Goal: Information Seeking & Learning: Find specific fact

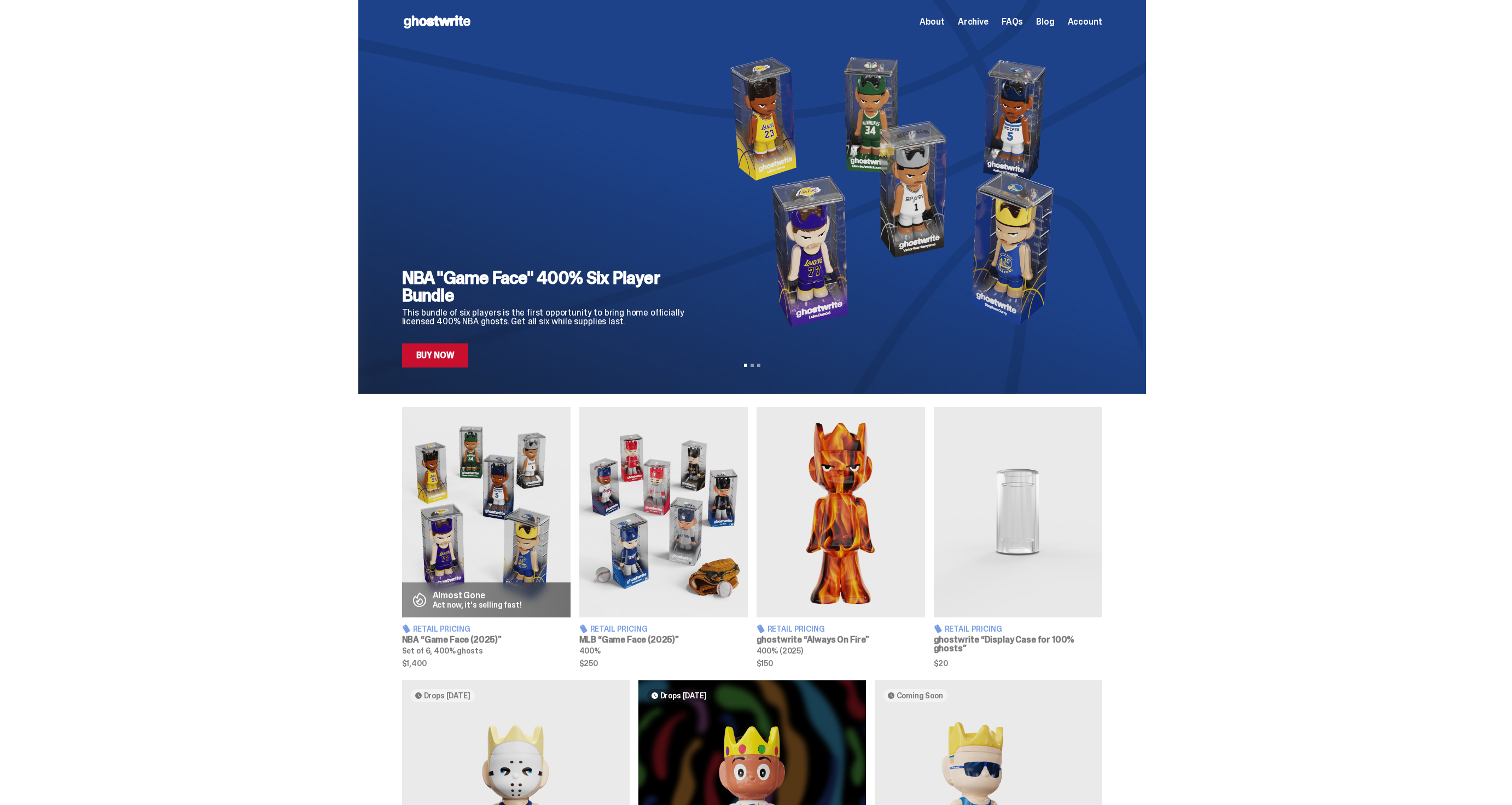
click at [984, 26] on span "Archive" at bounding box center [973, 21] width 31 height 9
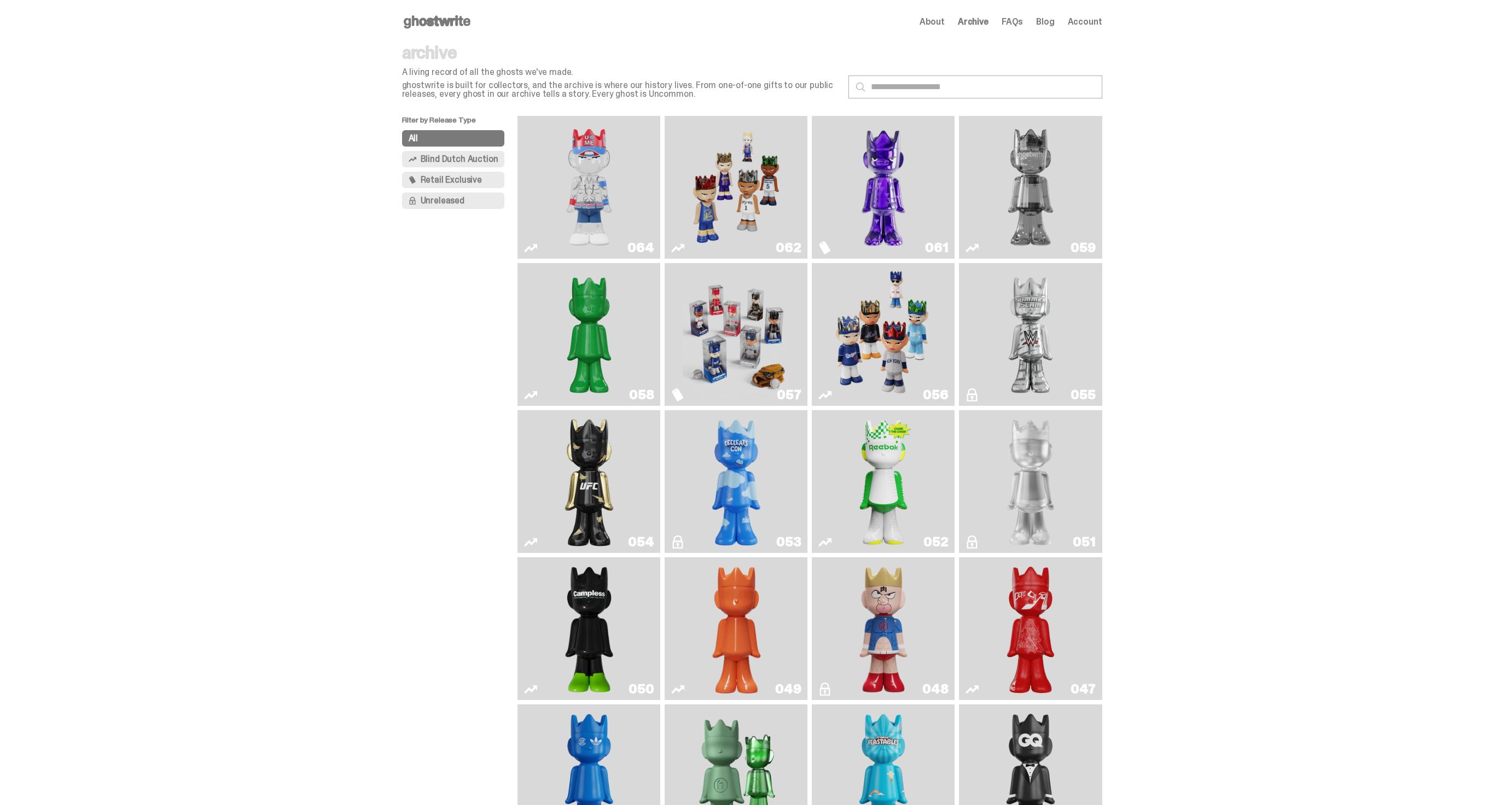
click at [759, 207] on img "Game Face (2025)" at bounding box center [736, 187] width 107 height 134
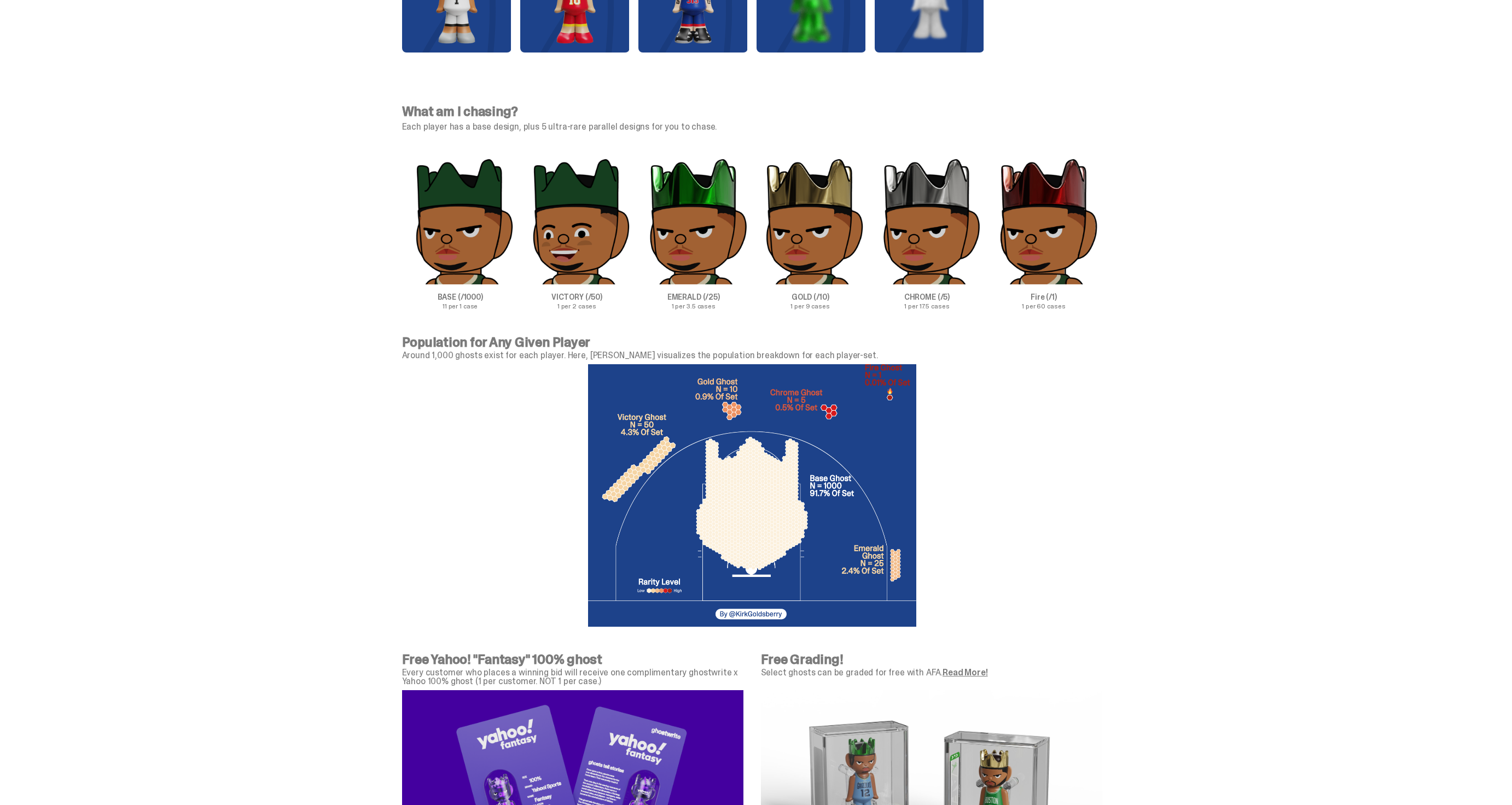
scroll to position [3427, 0]
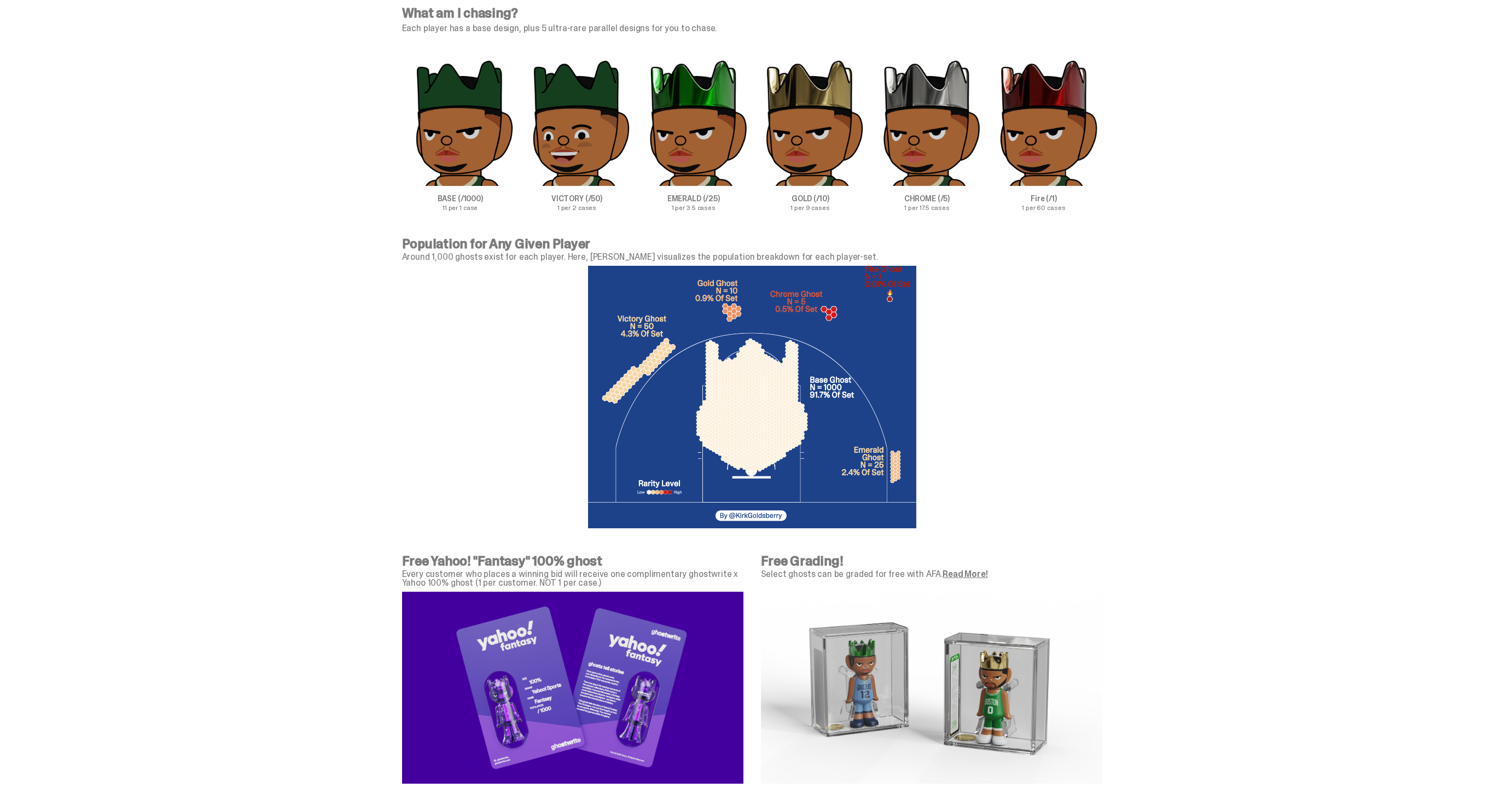
click at [683, 199] on p "EMERALD (/25)" at bounding box center [693, 198] width 117 height 7
copy p "EMERALD"
click at [676, 199] on p "EMERALD (/25)" at bounding box center [693, 198] width 117 height 7
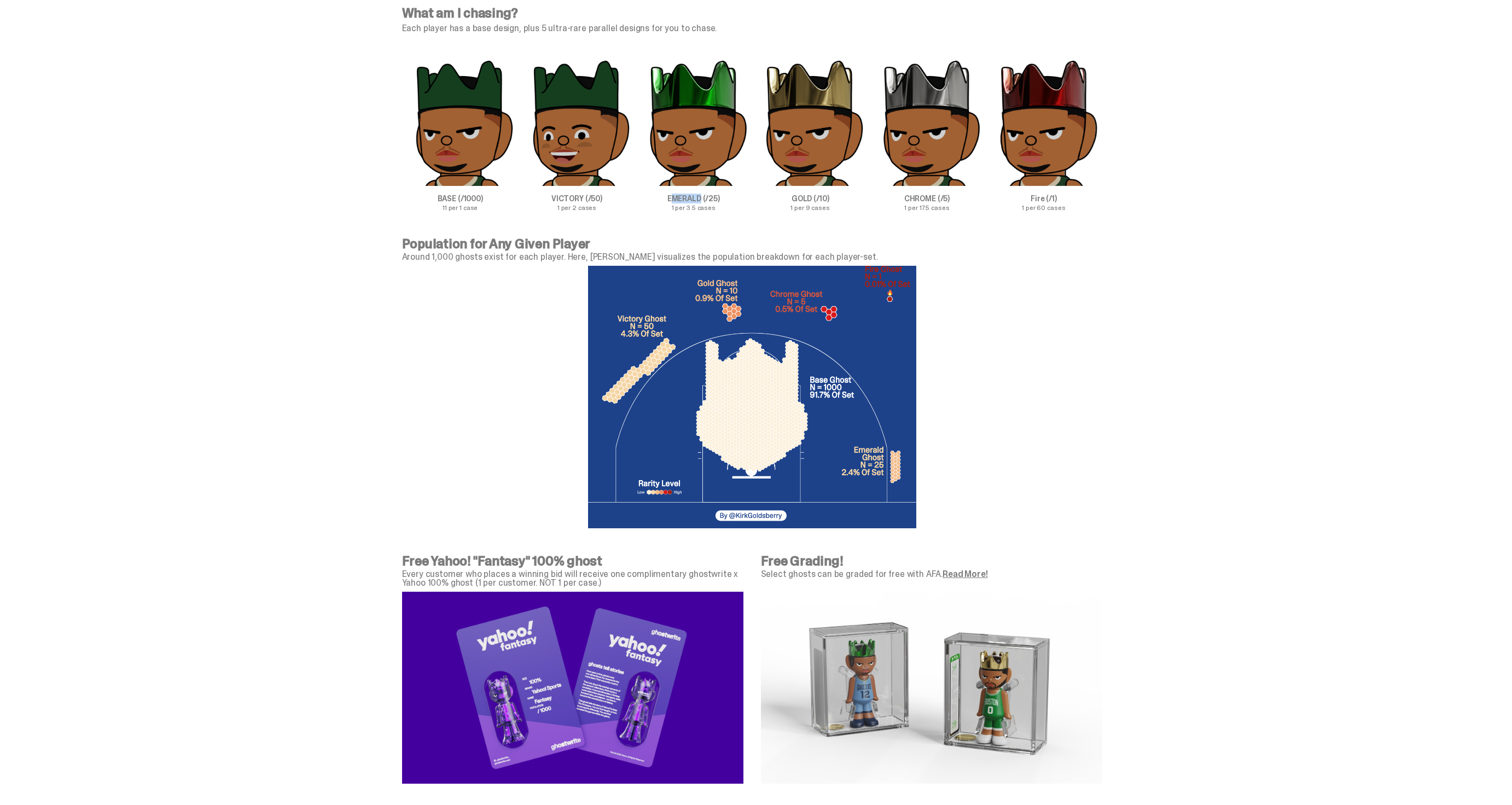
copy p "MERALD"
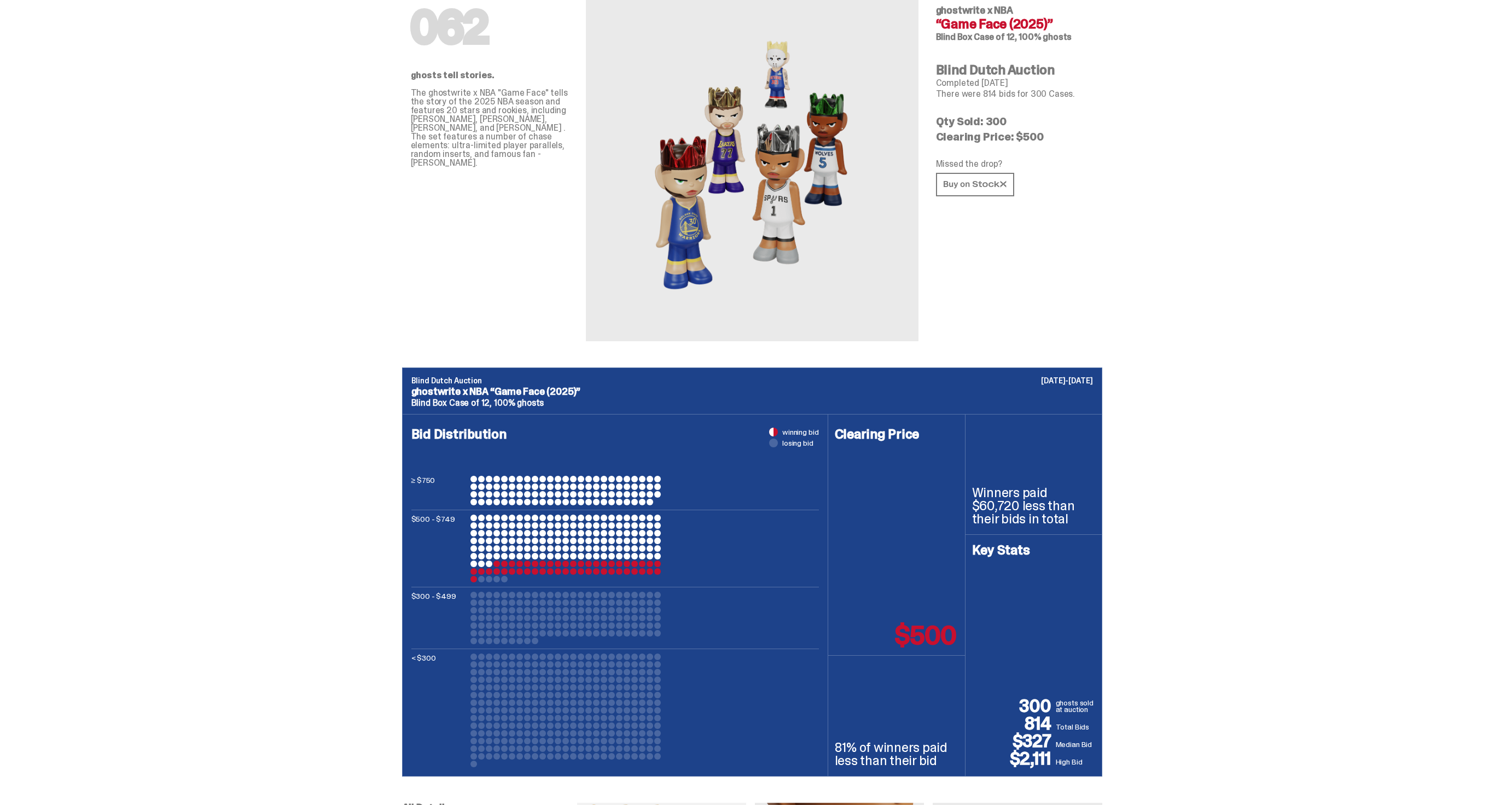
scroll to position [0, 0]
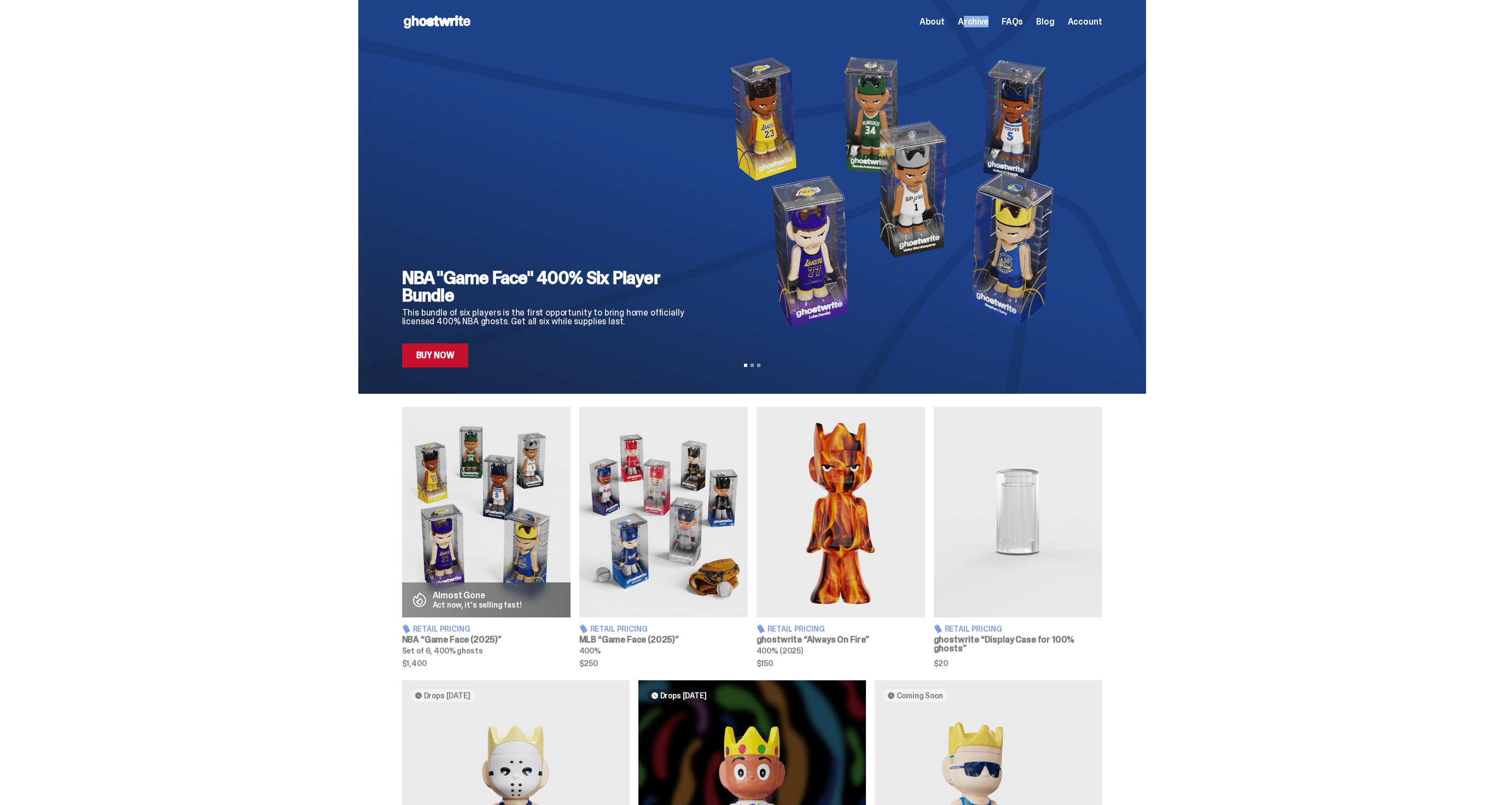
click at [973, 27] on div "About Archive FAQs Blog Account" at bounding box center [1011, 22] width 183 height 13
click at [973, 26] on span "Archive" at bounding box center [973, 21] width 31 height 9
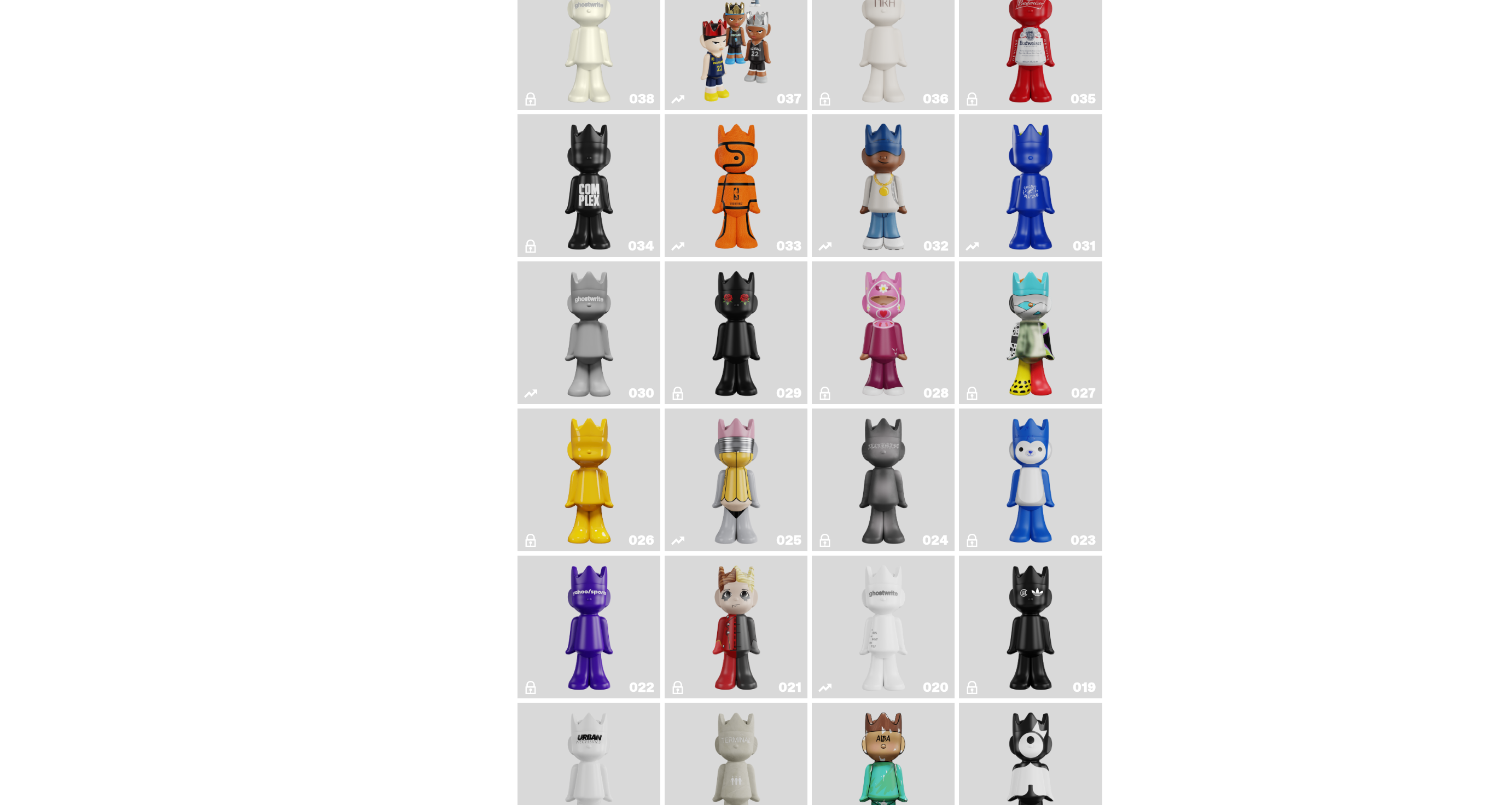
scroll to position [1038, 0]
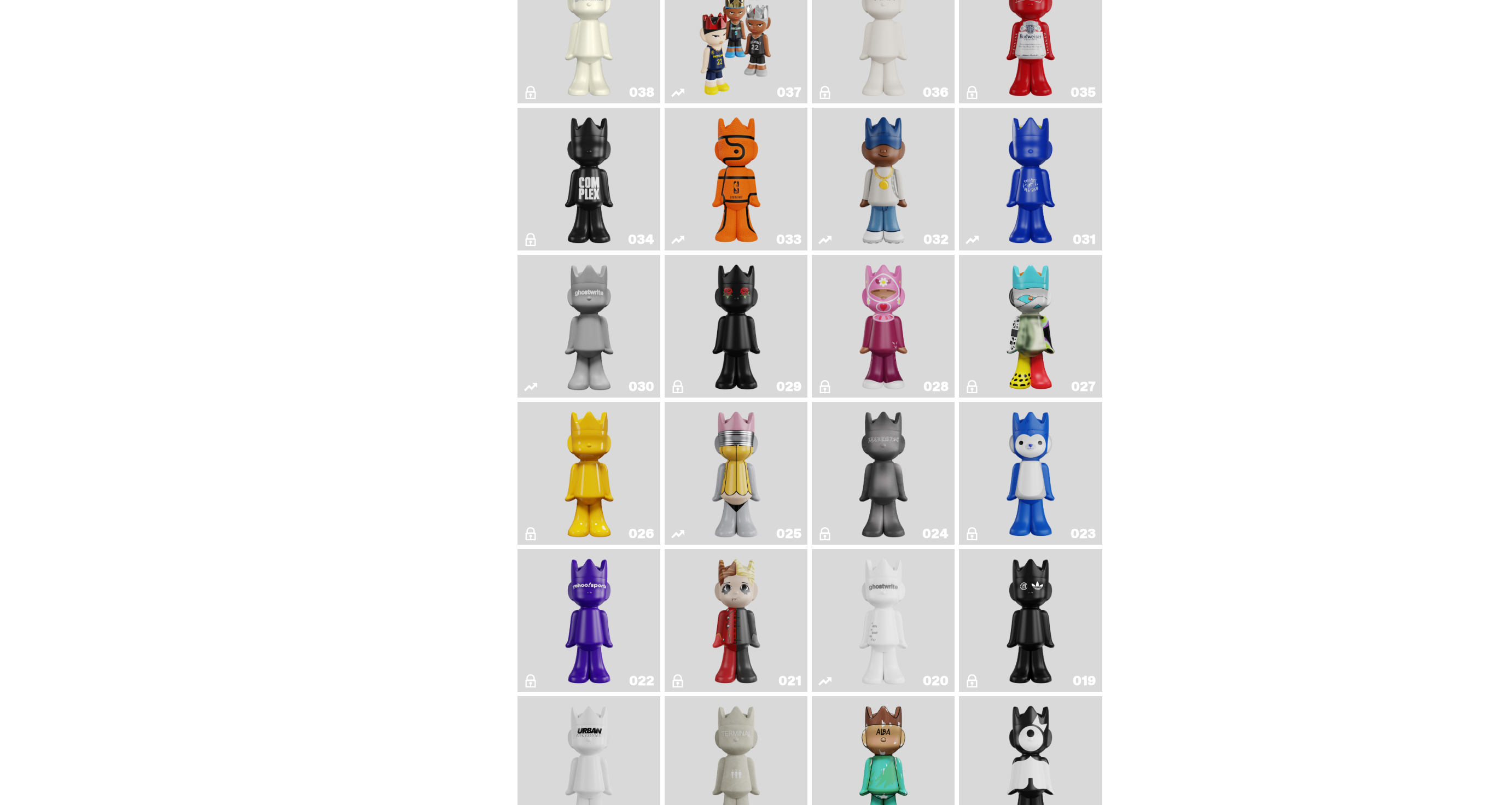
click at [756, 62] on img "Game Face (2024)" at bounding box center [736, 32] width 75 height 134
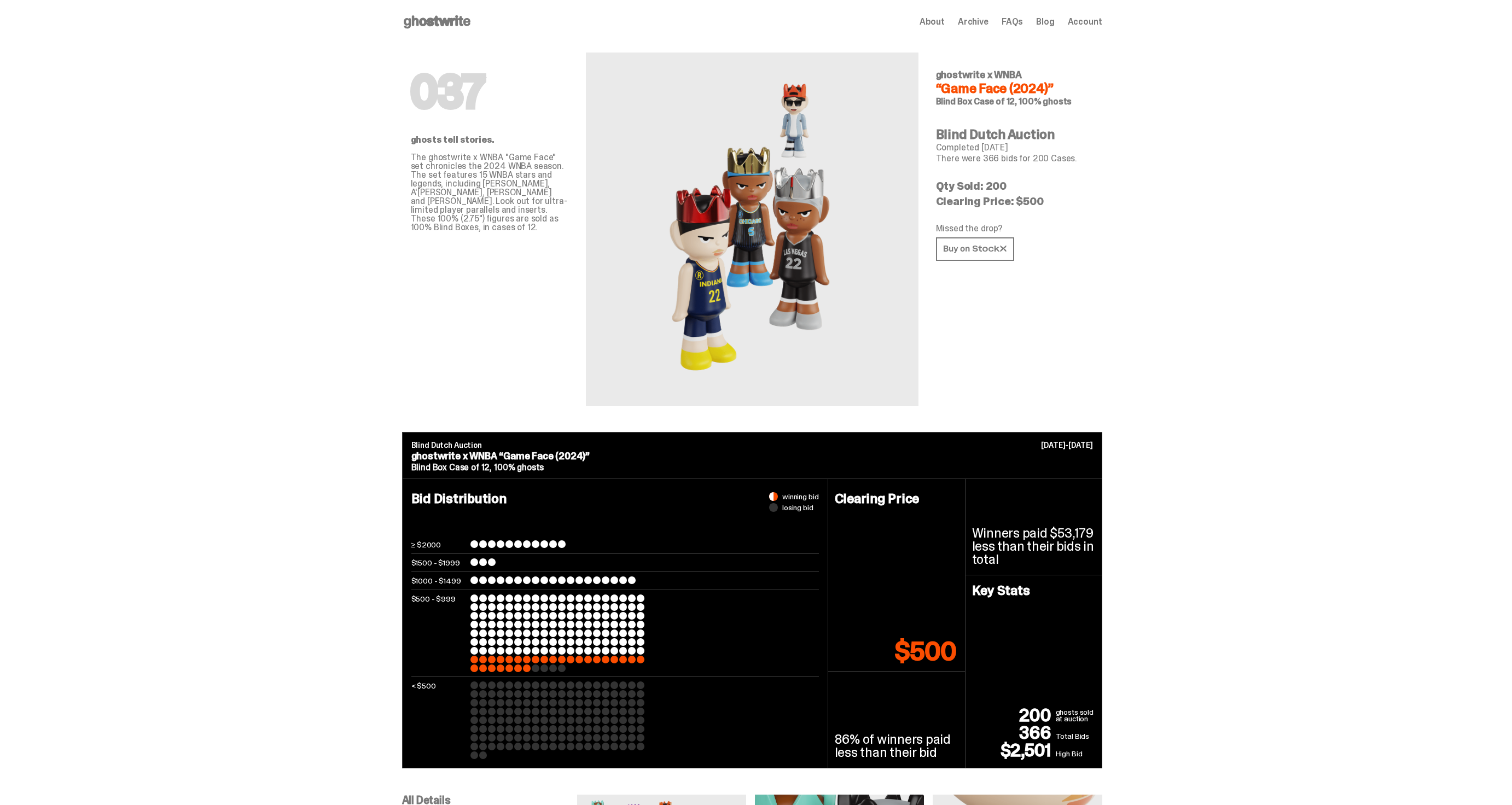
click at [992, 154] on p "There were 366 bids for 200 Cases." at bounding box center [1014, 158] width 157 height 9
copy p "366"
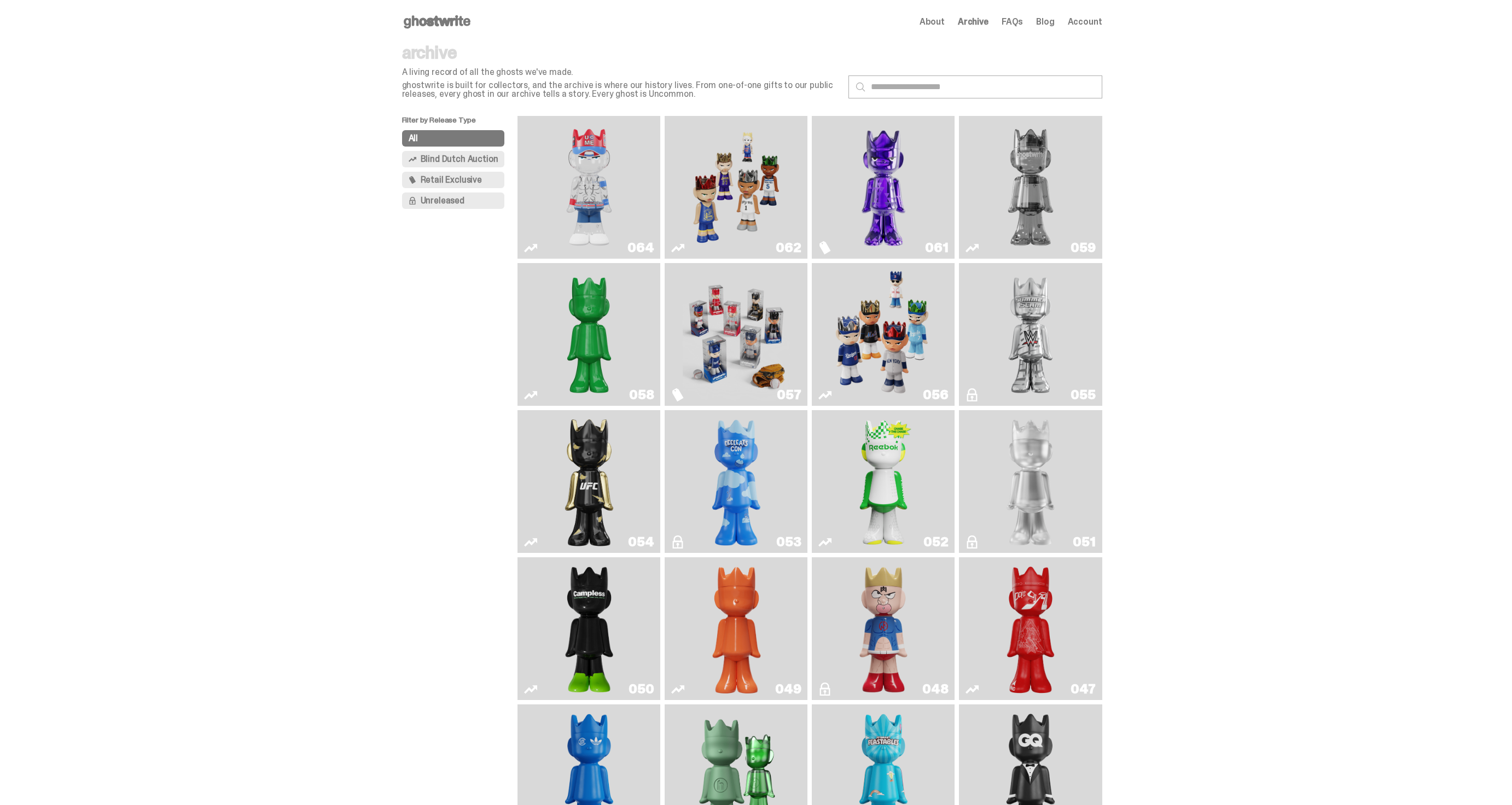
click at [759, 178] on img "Game Face (2025)" at bounding box center [736, 187] width 107 height 134
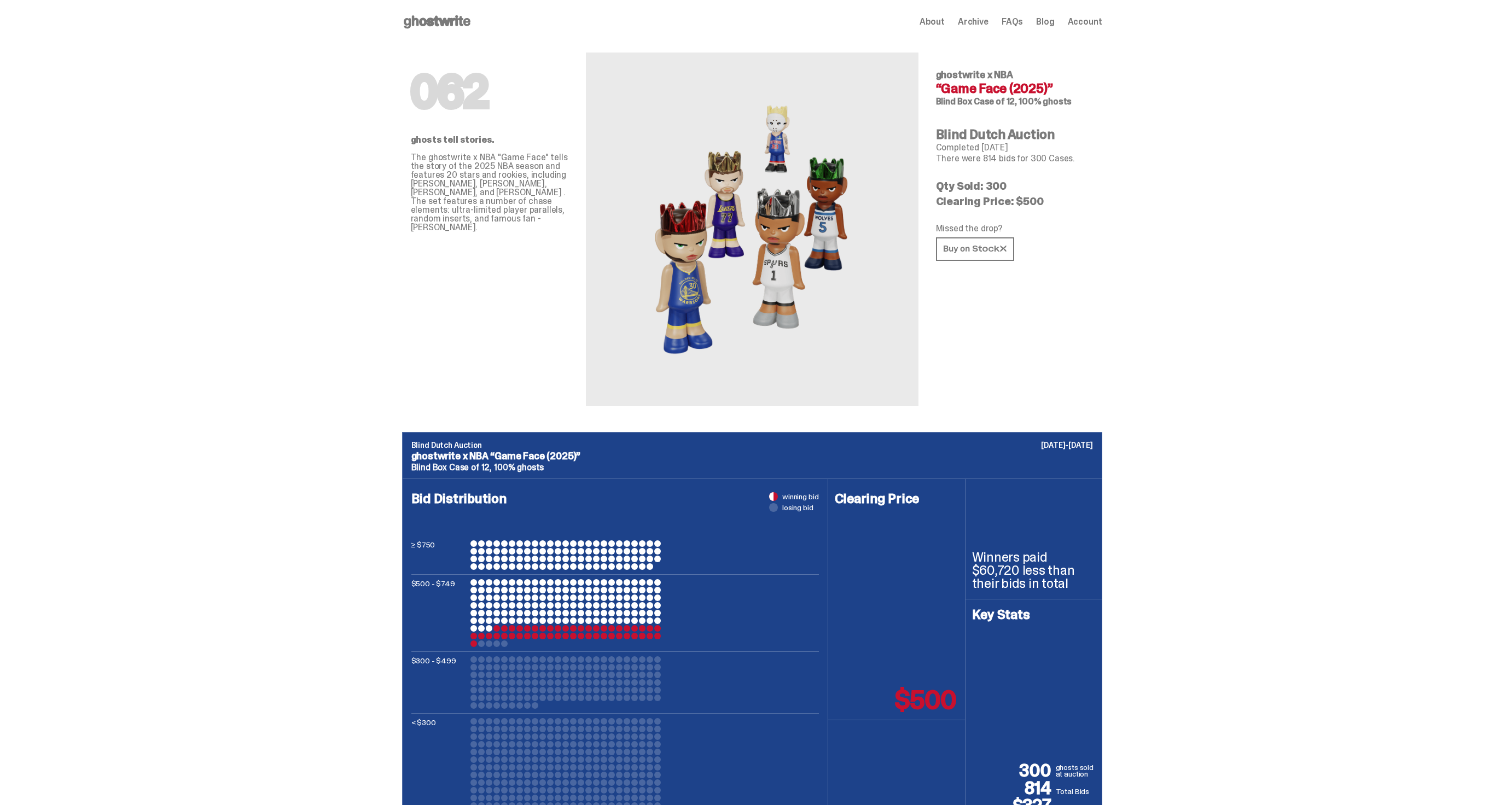
click at [990, 159] on p "There were 814 bids for 300 Cases." at bounding box center [1014, 158] width 157 height 9
copy p "814"
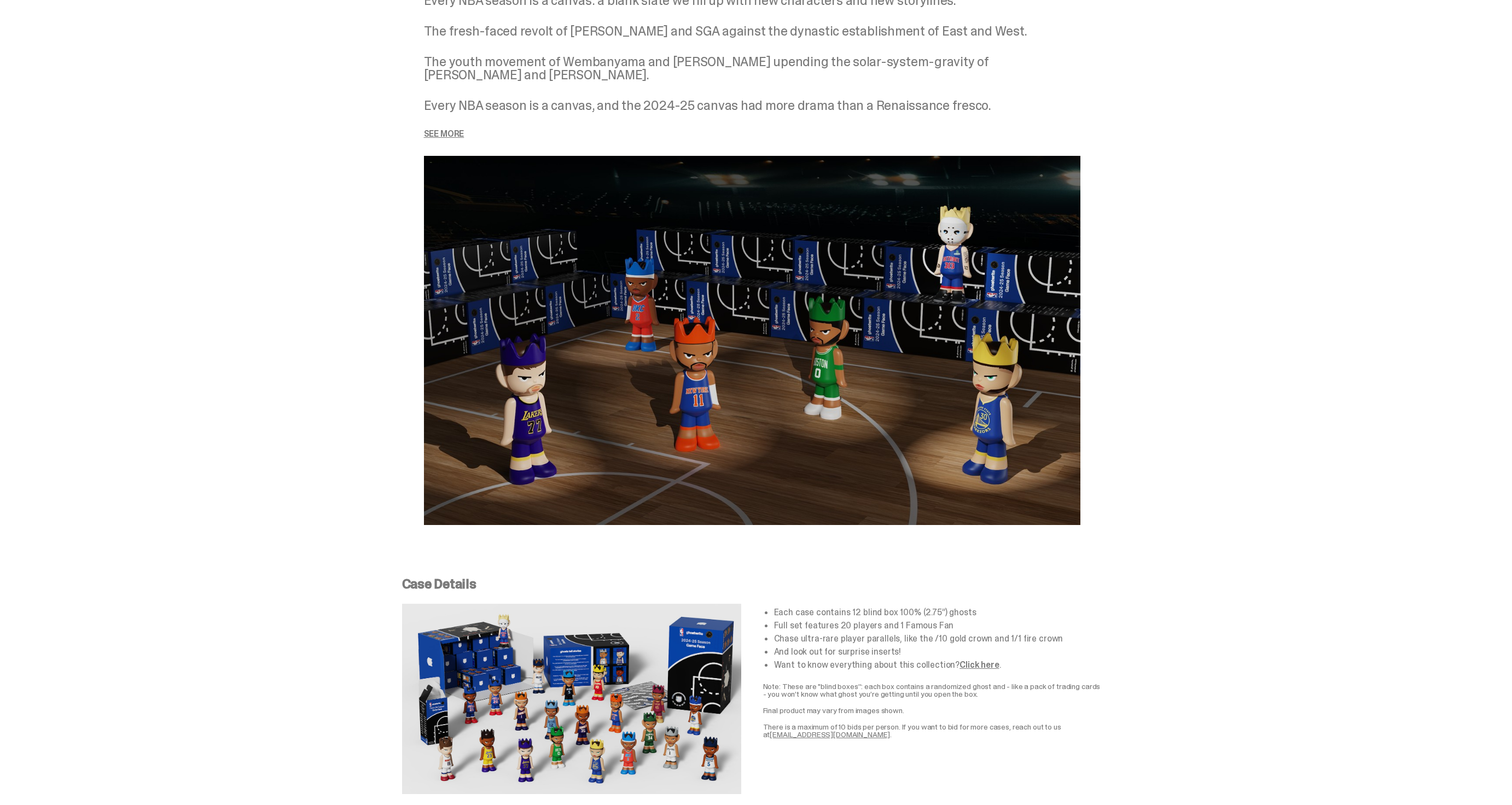
scroll to position [1759, 0]
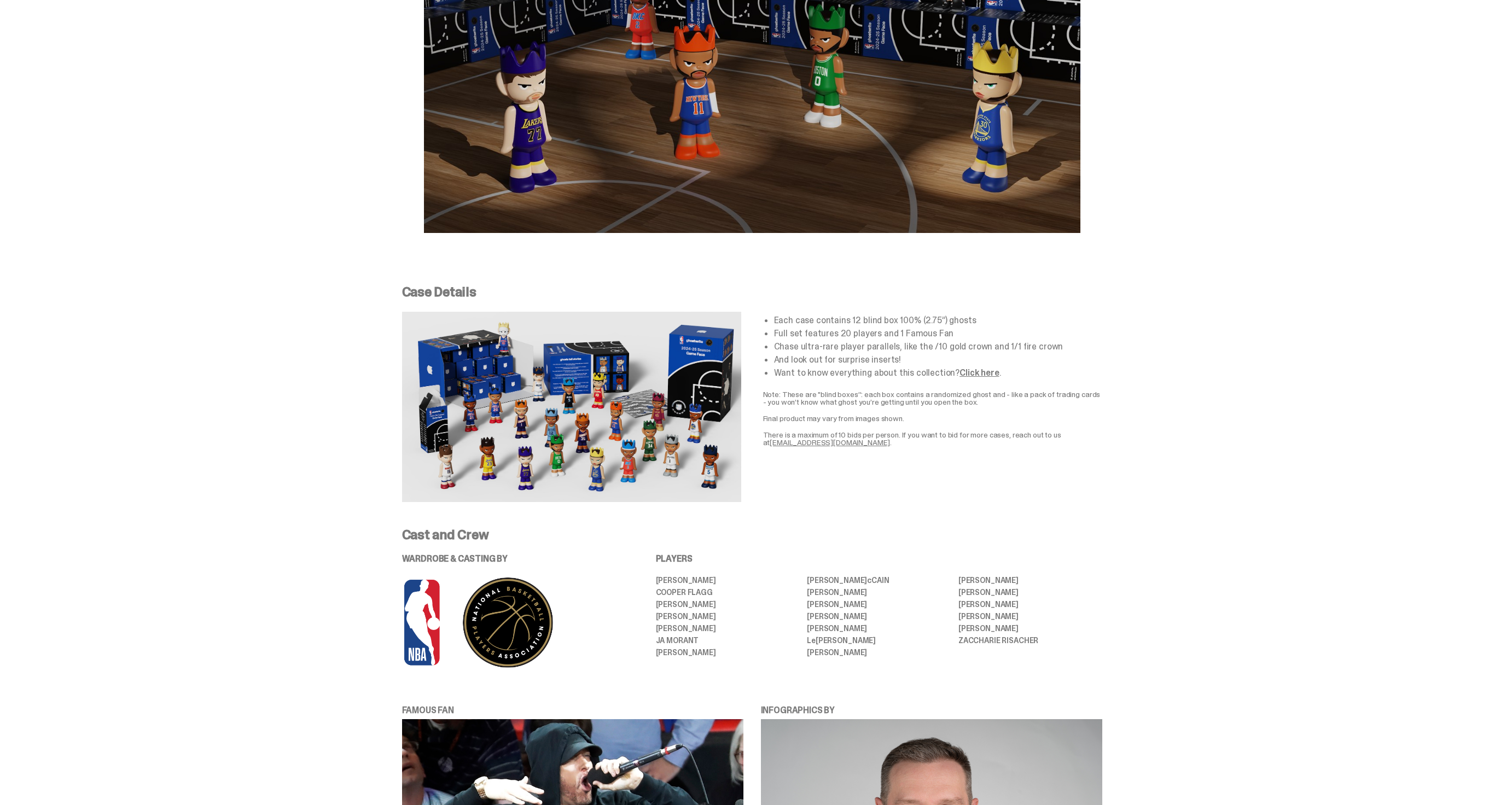
click at [412, 313] on img at bounding box center [572, 406] width 339 height 190
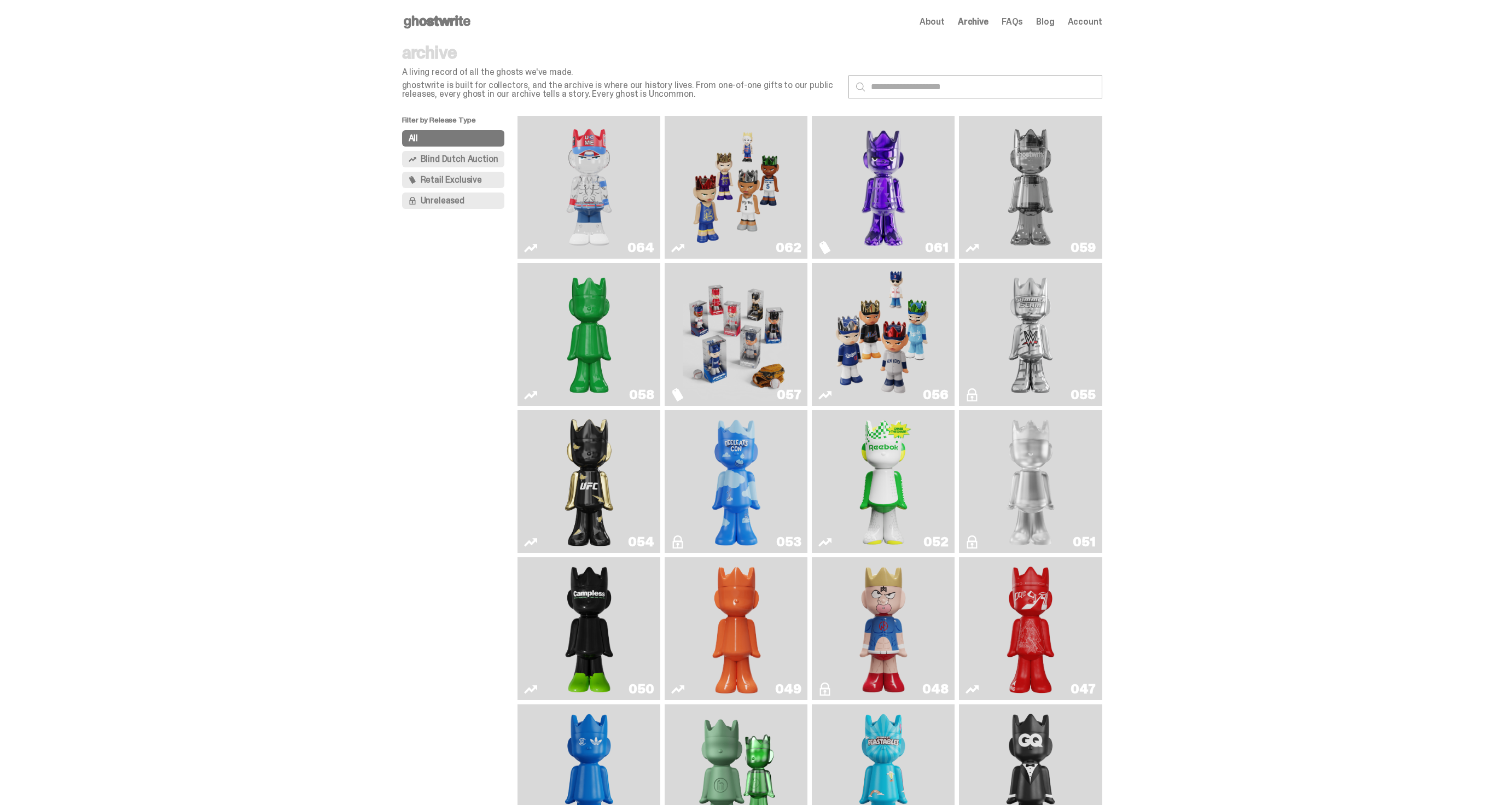
click at [865, 304] on img "Game Face (2025)" at bounding box center [883, 334] width 107 height 134
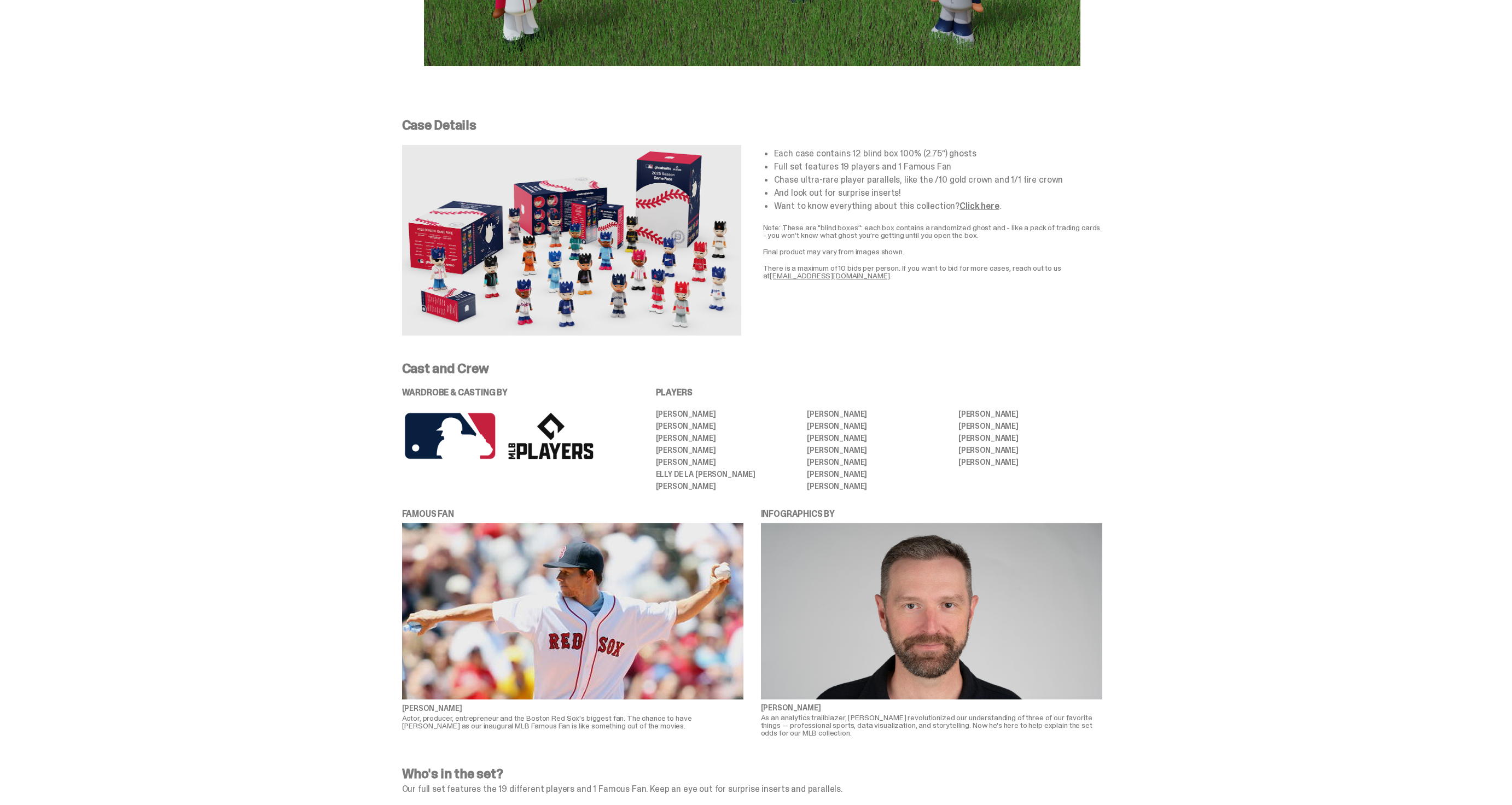
scroll to position [1933, 0]
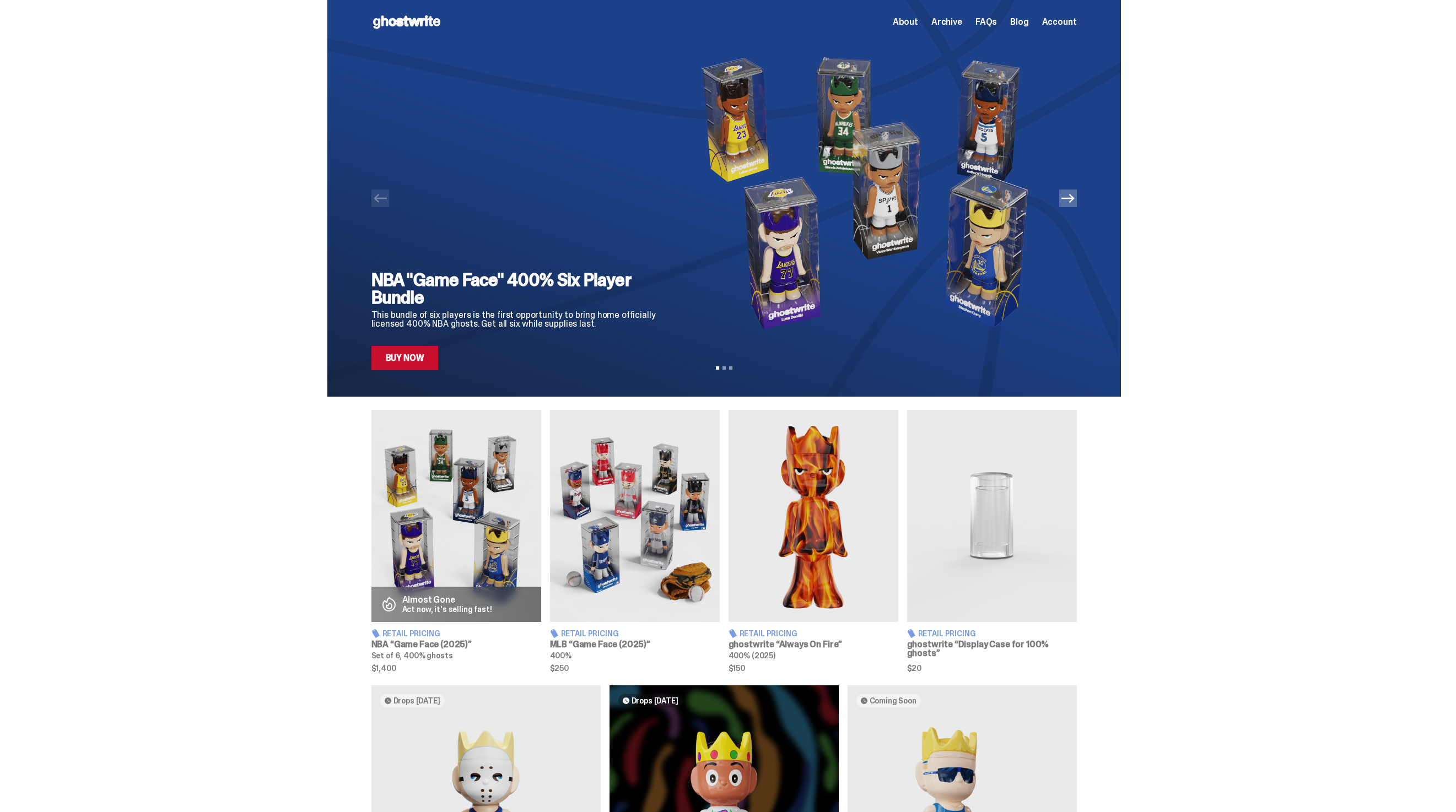
click at [622, 493] on img at bounding box center [634, 516] width 170 height 212
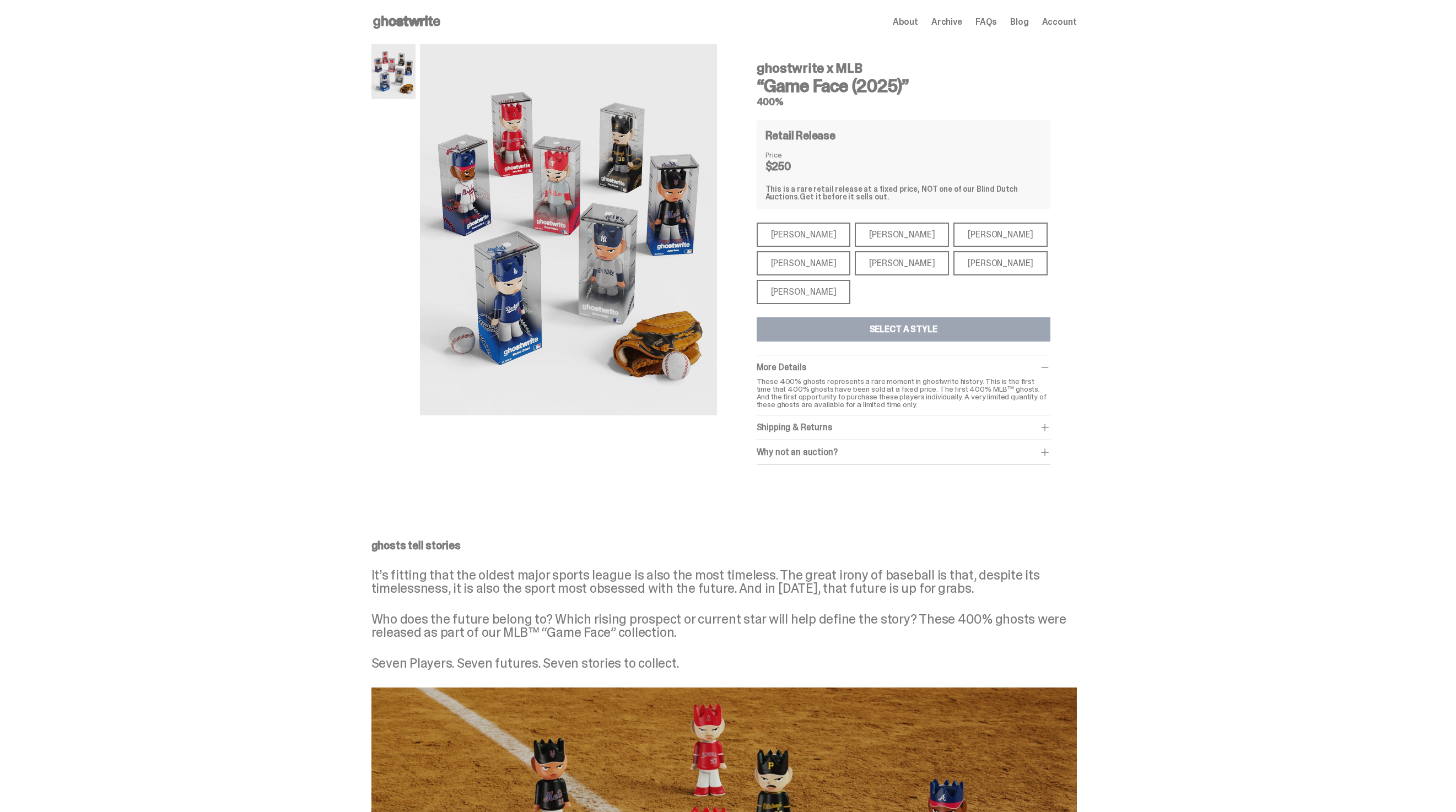
click at [959, 18] on span "Archive" at bounding box center [947, 21] width 31 height 9
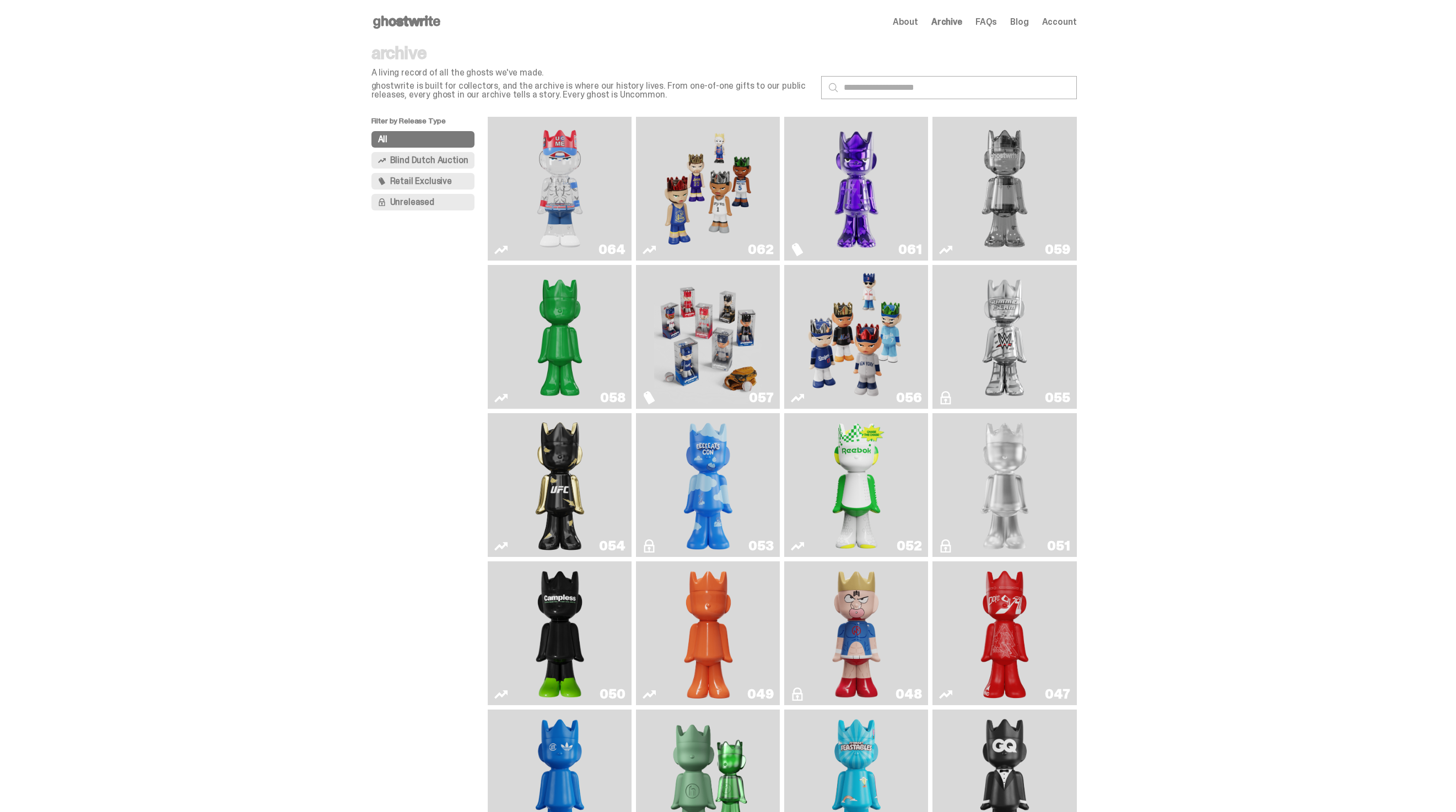
click at [880, 319] on img "Game Face (2025)" at bounding box center [856, 336] width 108 height 135
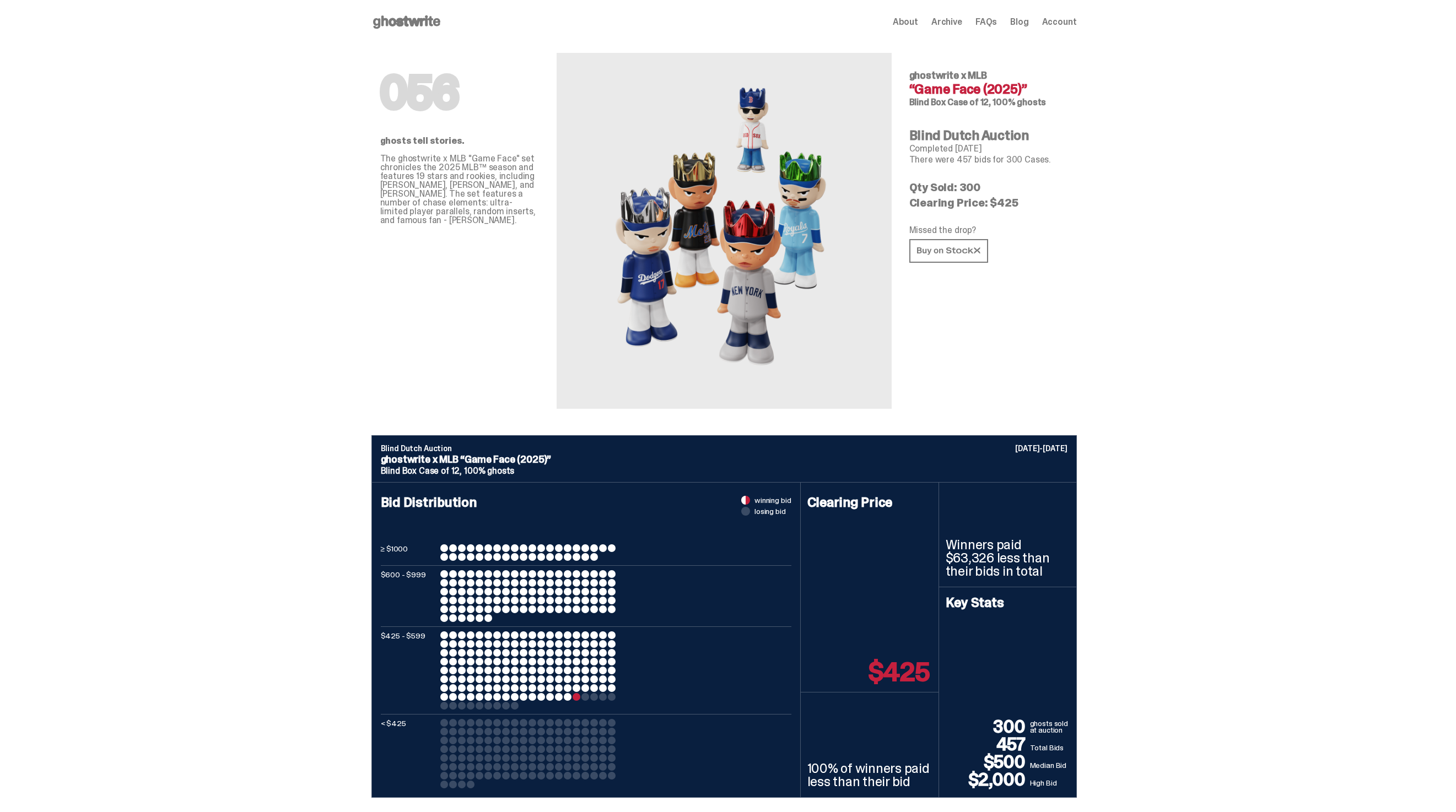
click at [961, 162] on p "There were 457 bids for 300 Cases." at bounding box center [988, 159] width 159 height 9
copy p "457"
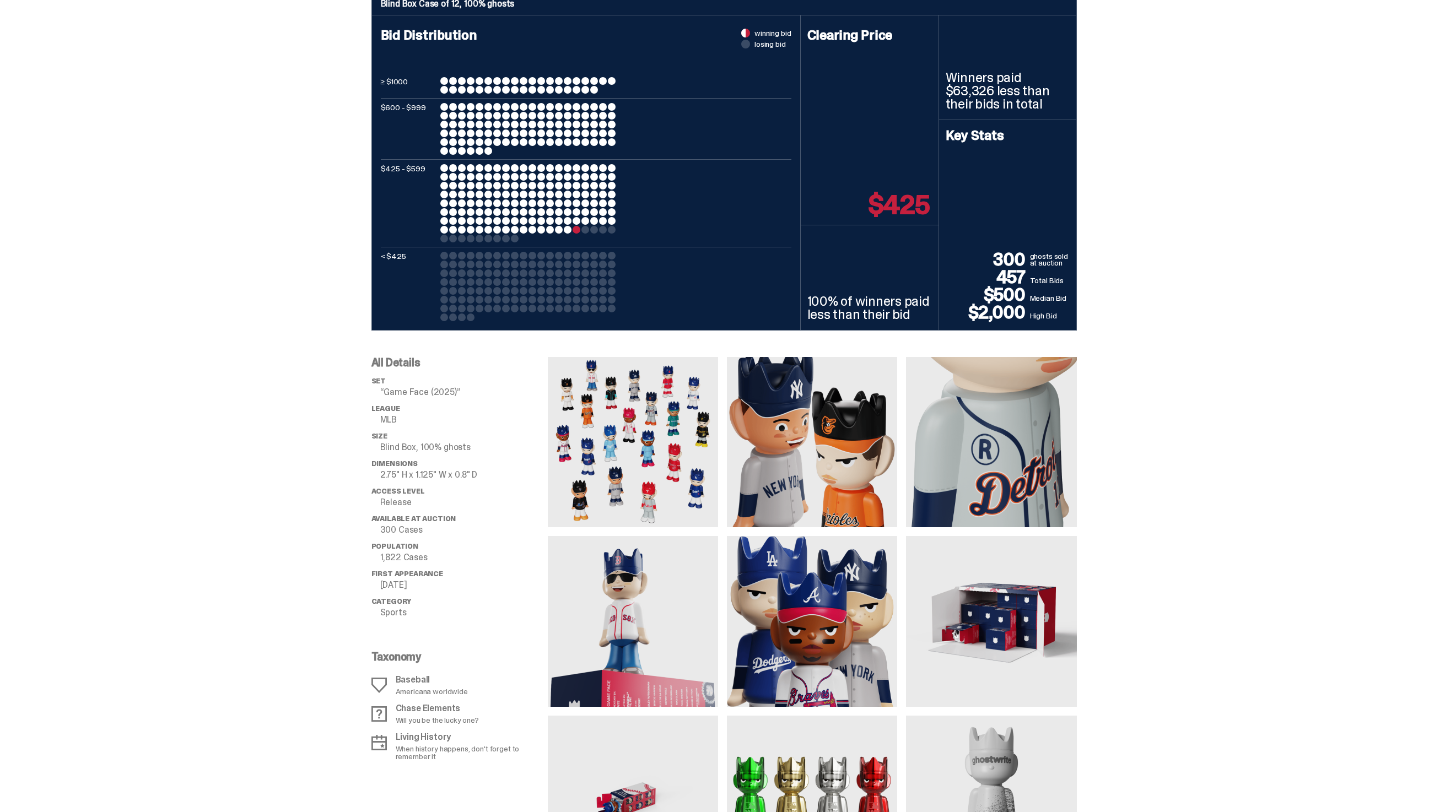
scroll to position [466, 0]
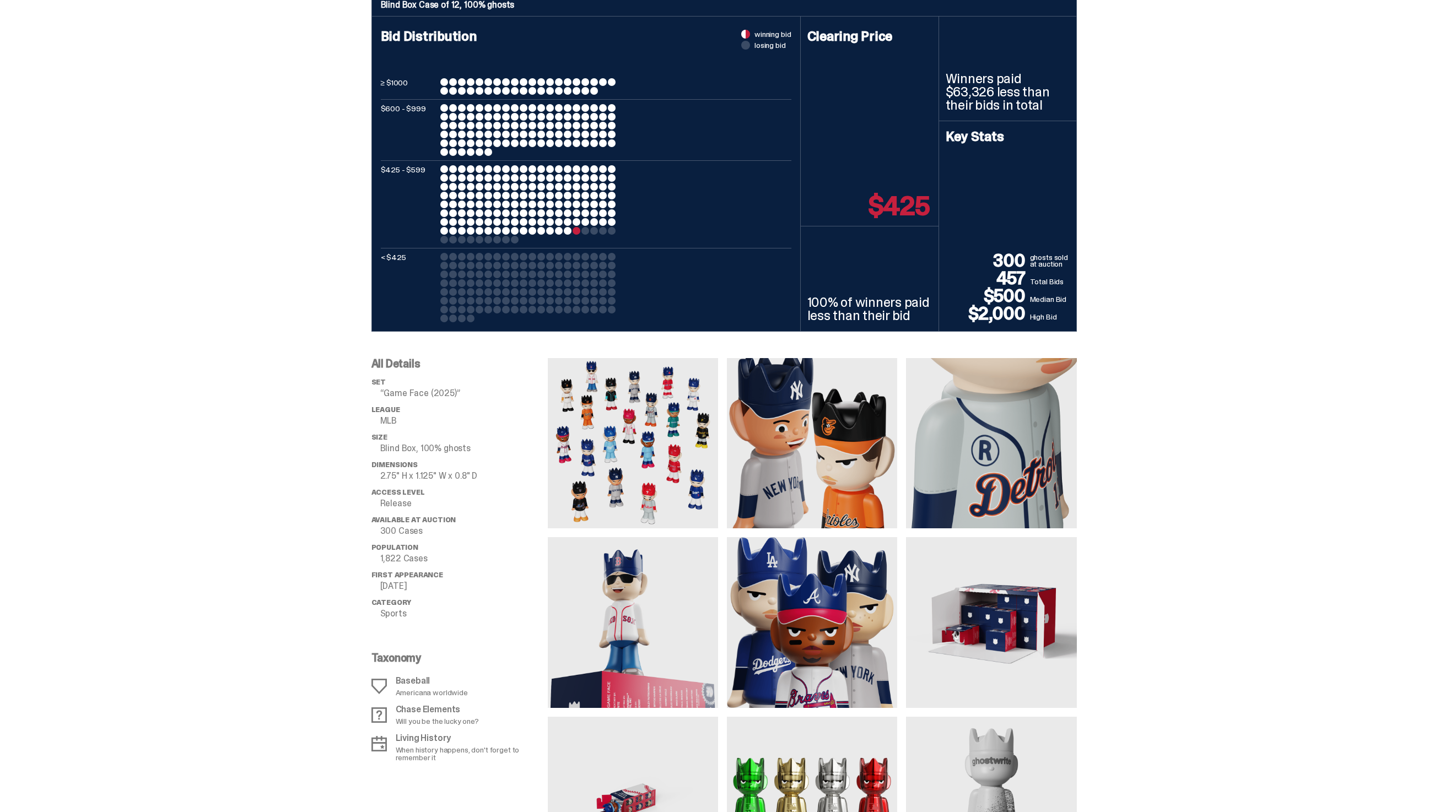
click at [18, 541] on div "All Details set “Game Face (2025)” League MLB Size Blind Box, 100% ghosts Dimen…" at bounding box center [724, 609] width 1447 height 555
